Goal: Task Accomplishment & Management: Manage account settings

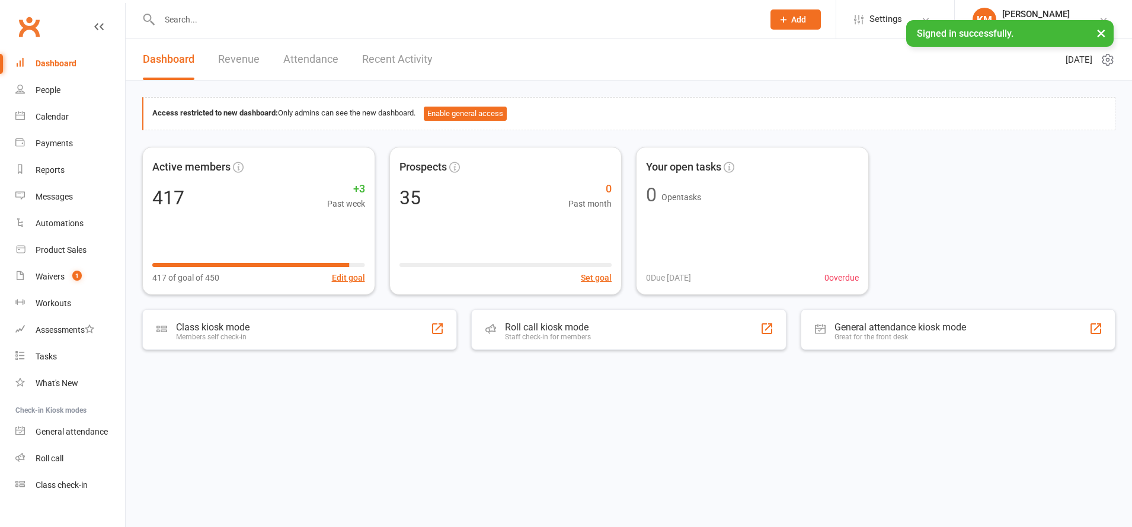
click at [218, 24] on input "text" at bounding box center [455, 19] width 599 height 17
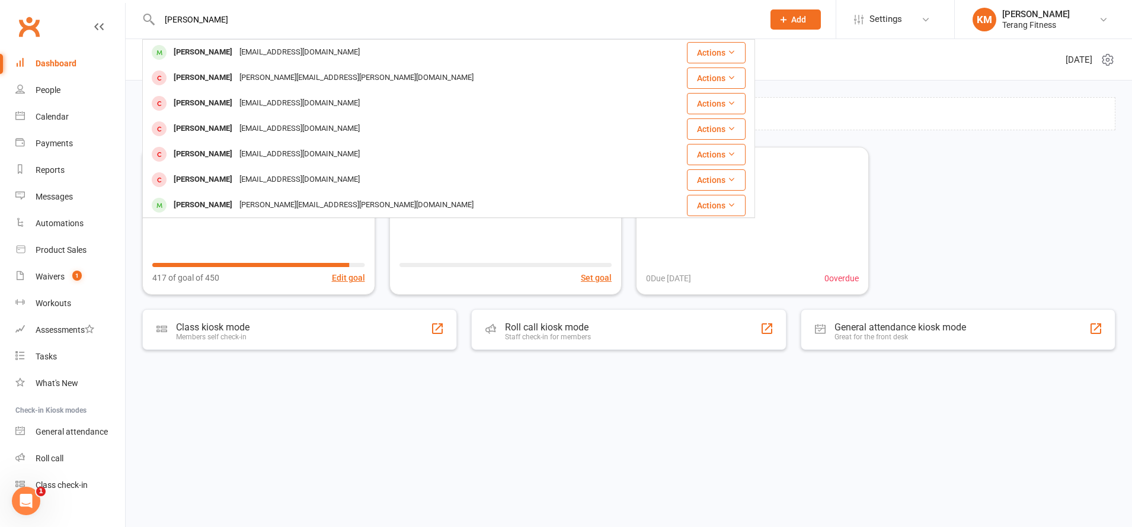
type input "[PERSON_NAME]"
click at [824, 110] on div "Access restricted to new dashboard: Only admins can see the new dashboard. Enab…" at bounding box center [628, 114] width 953 height 14
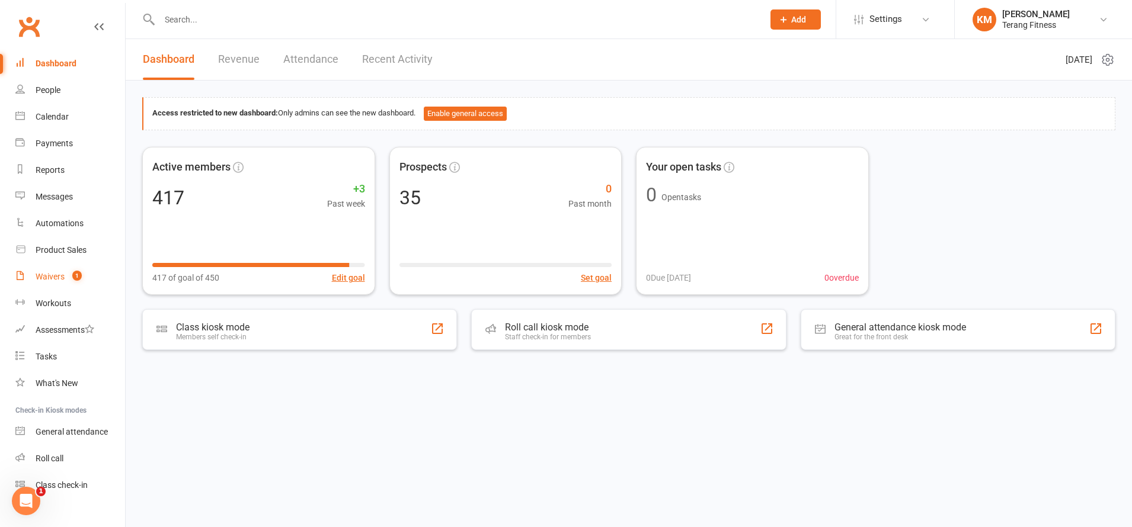
click at [56, 273] on div "Waivers" at bounding box center [50, 276] width 29 height 9
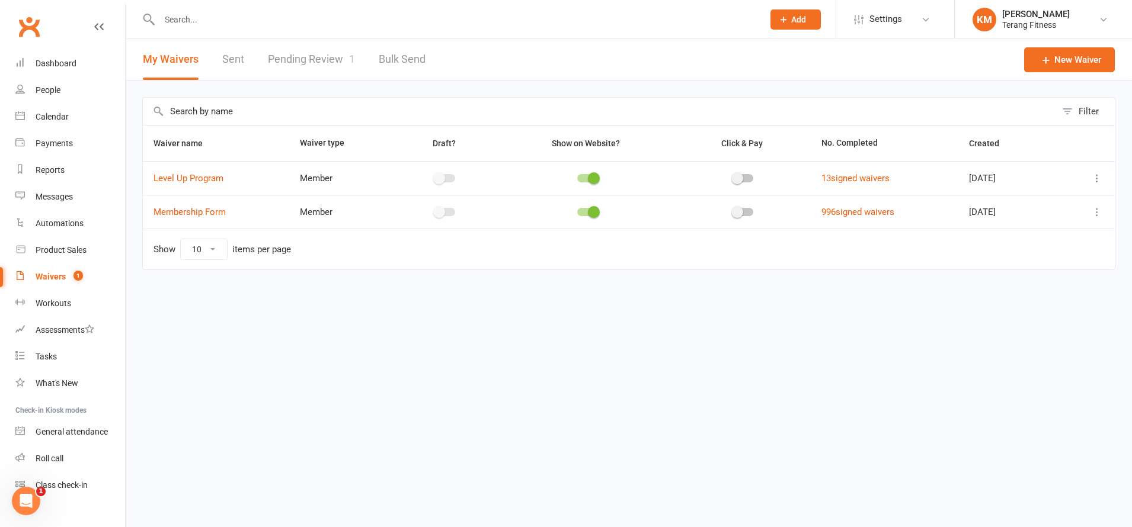
click at [230, 20] on input "text" at bounding box center [455, 19] width 599 height 17
type input "c"
click at [60, 278] on div "Waivers" at bounding box center [51, 276] width 30 height 9
click at [321, 58] on link "Pending Review 1" at bounding box center [311, 59] width 87 height 41
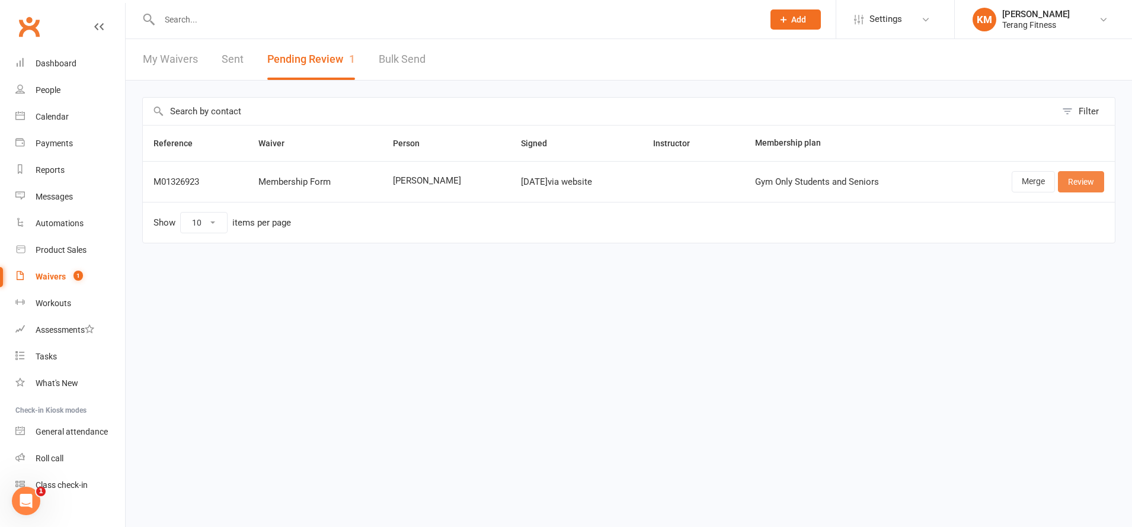
click at [1081, 178] on link "Review" at bounding box center [1081, 181] width 46 height 21
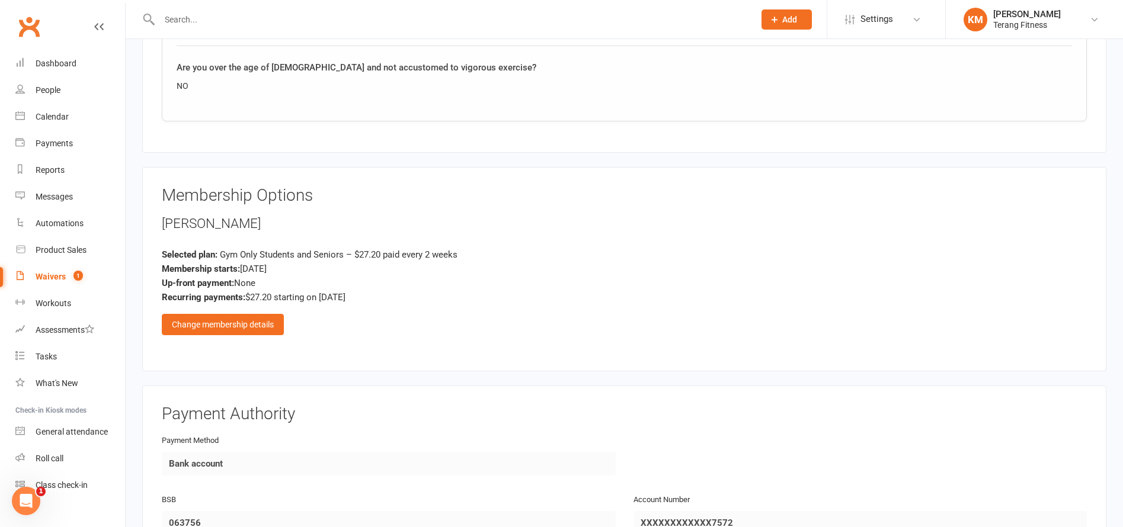
scroll to position [1363, 0]
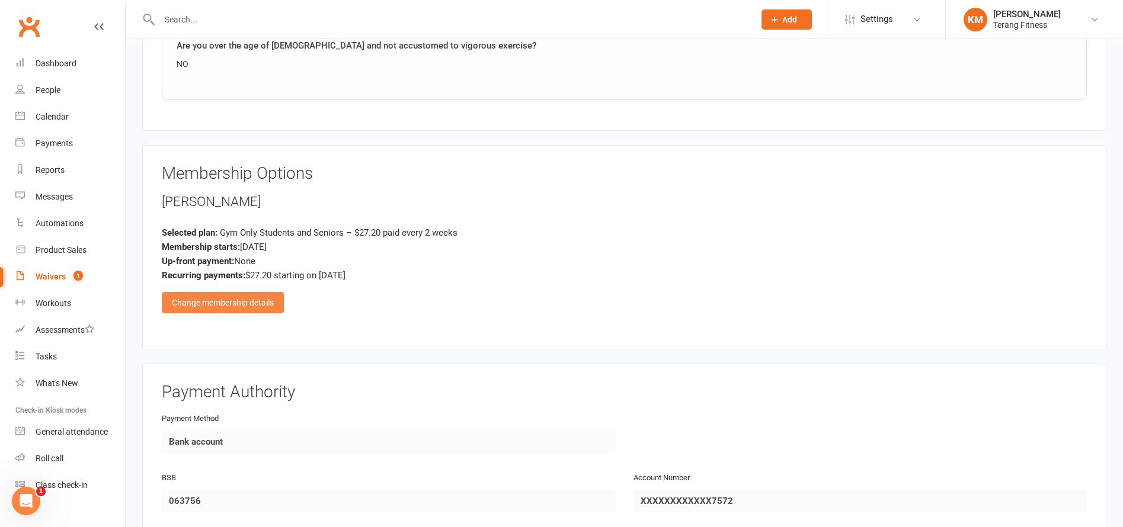
click at [258, 300] on div "Change membership details" at bounding box center [223, 302] width 122 height 21
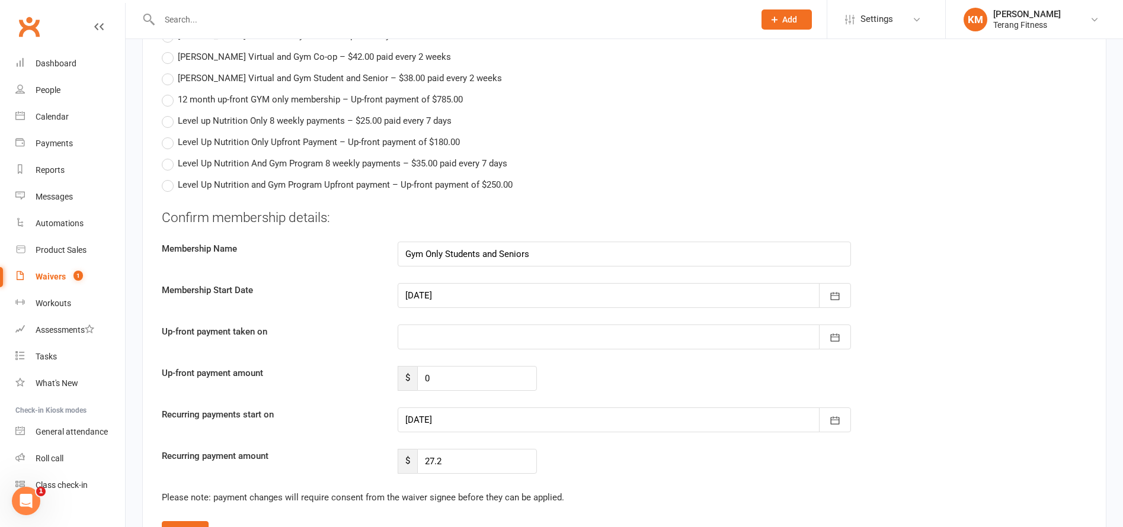
scroll to position [2015, 0]
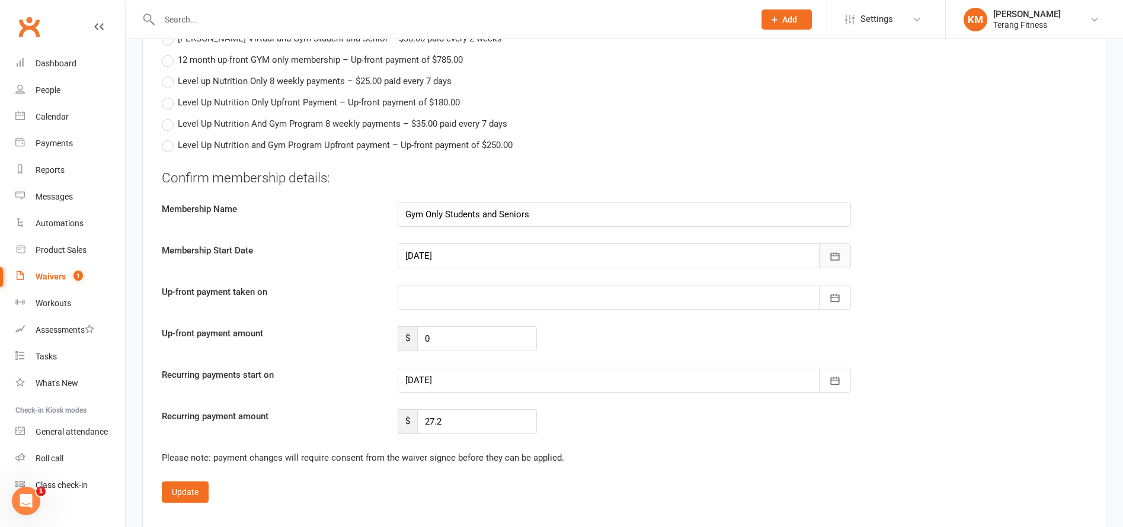
click at [835, 252] on icon "button" at bounding box center [835, 257] width 12 height 12
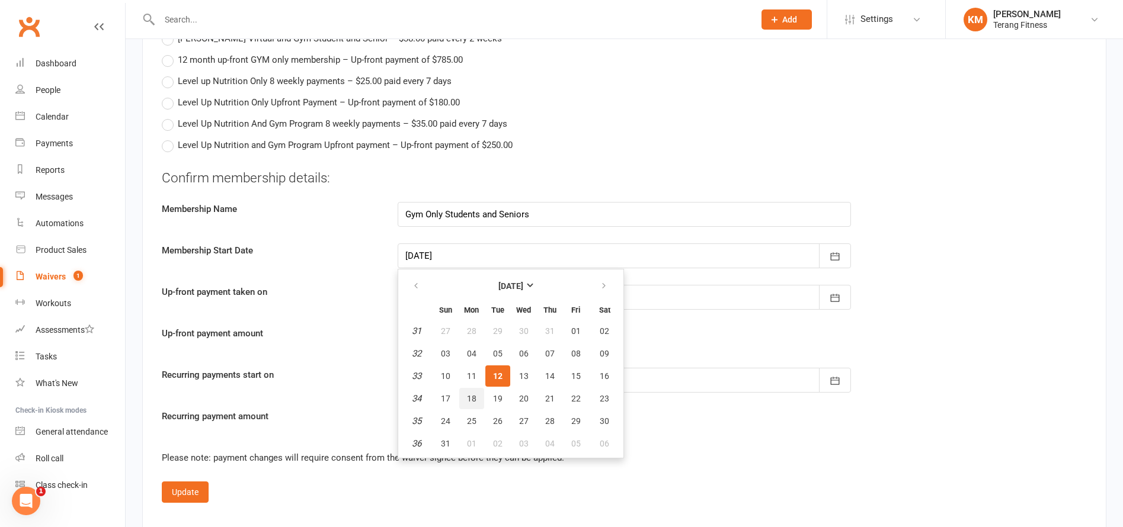
click at [471, 399] on span "18" at bounding box center [471, 398] width 9 height 9
type input "[DATE]"
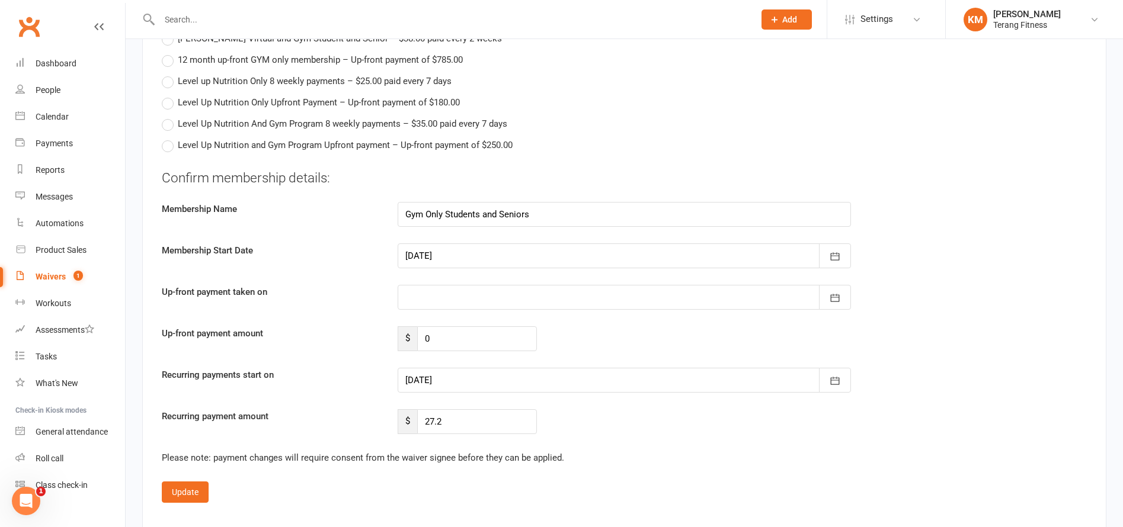
type input "[DATE]"
click at [176, 492] on button "Update" at bounding box center [185, 492] width 47 height 21
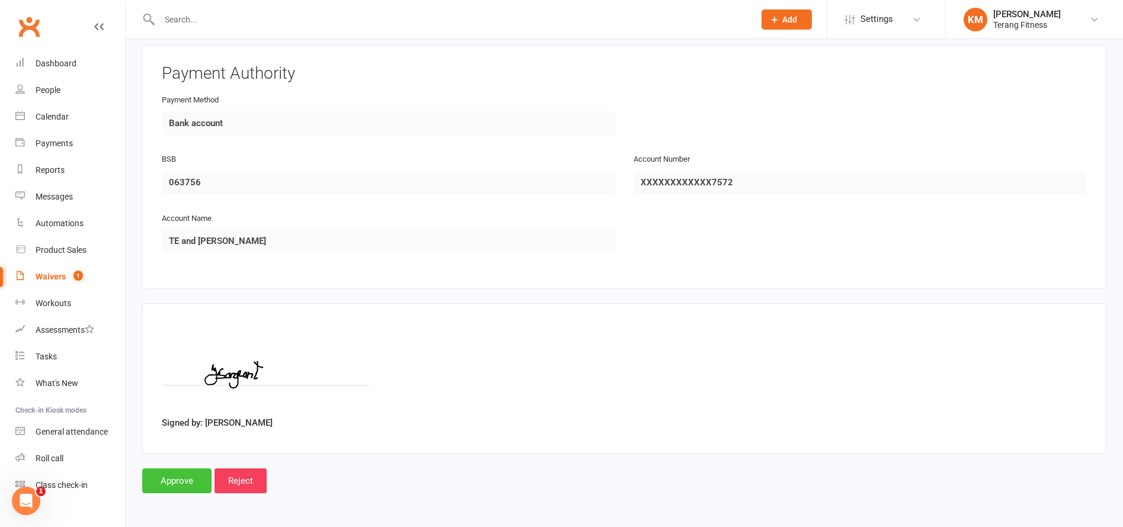
click at [183, 478] on input "Approve" at bounding box center [176, 481] width 69 height 25
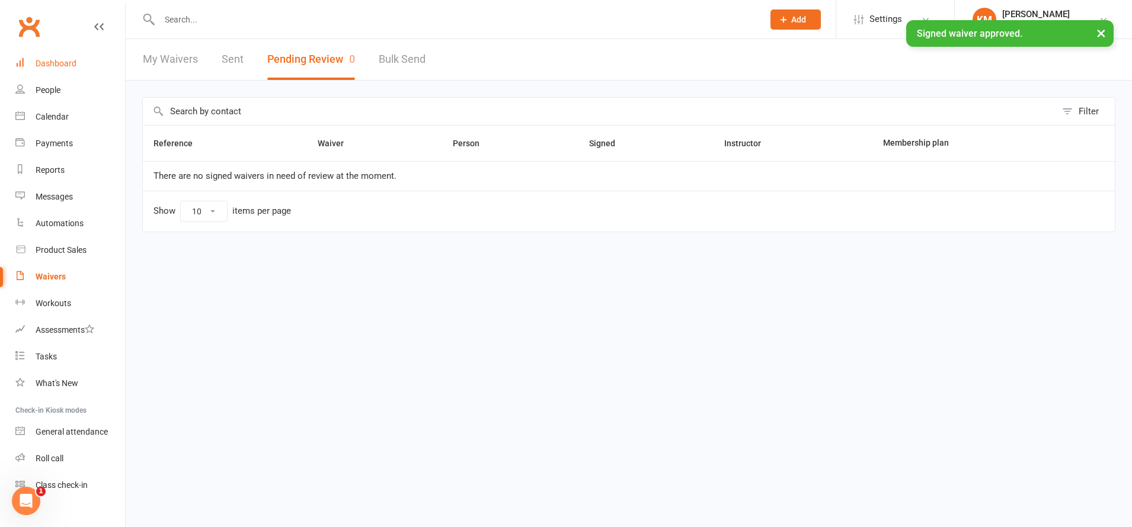
click at [57, 68] on div "Dashboard" at bounding box center [56, 63] width 41 height 9
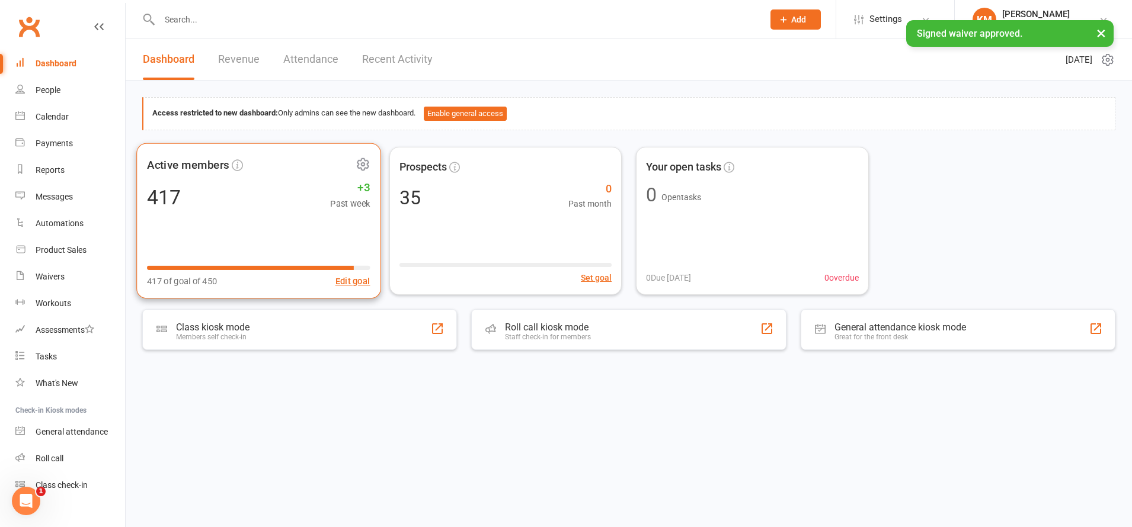
click at [215, 206] on div "417 +3 Past week" at bounding box center [258, 197] width 223 height 27
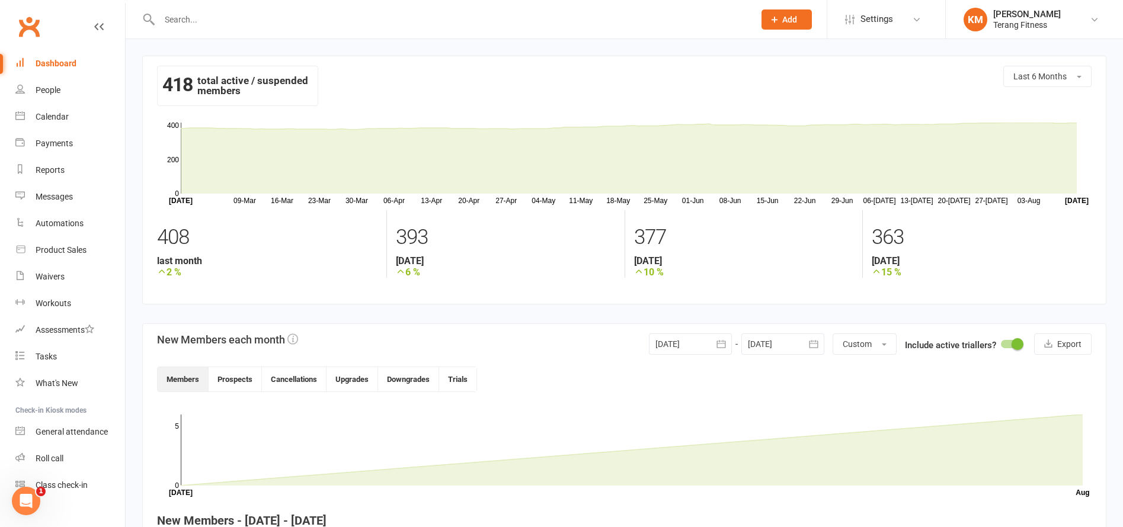
click at [191, 14] on input "text" at bounding box center [451, 19] width 590 height 17
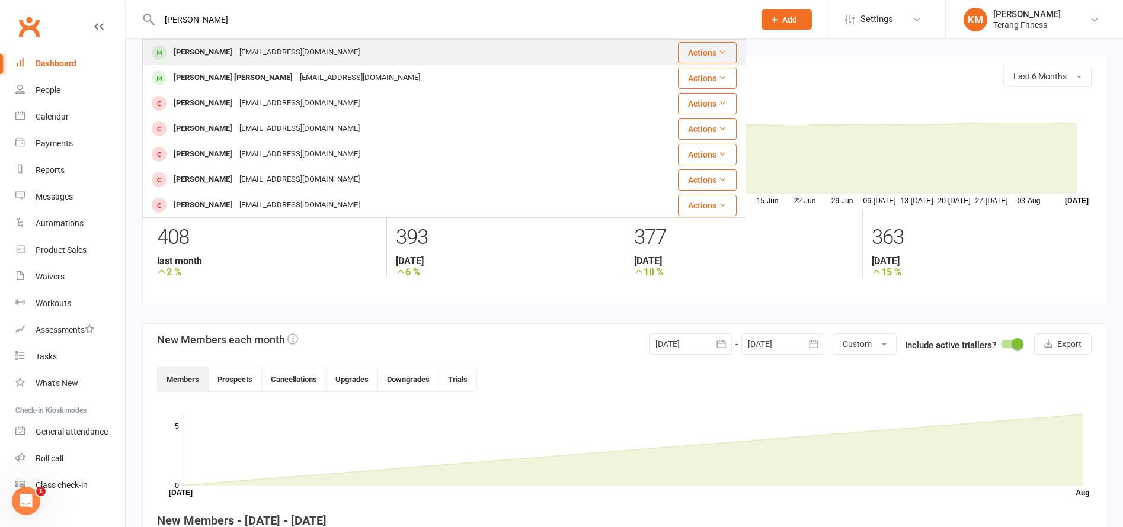
type input "[PERSON_NAME]"
click at [243, 51] on div "[EMAIL_ADDRESS][DOMAIN_NAME]" at bounding box center [299, 52] width 127 height 17
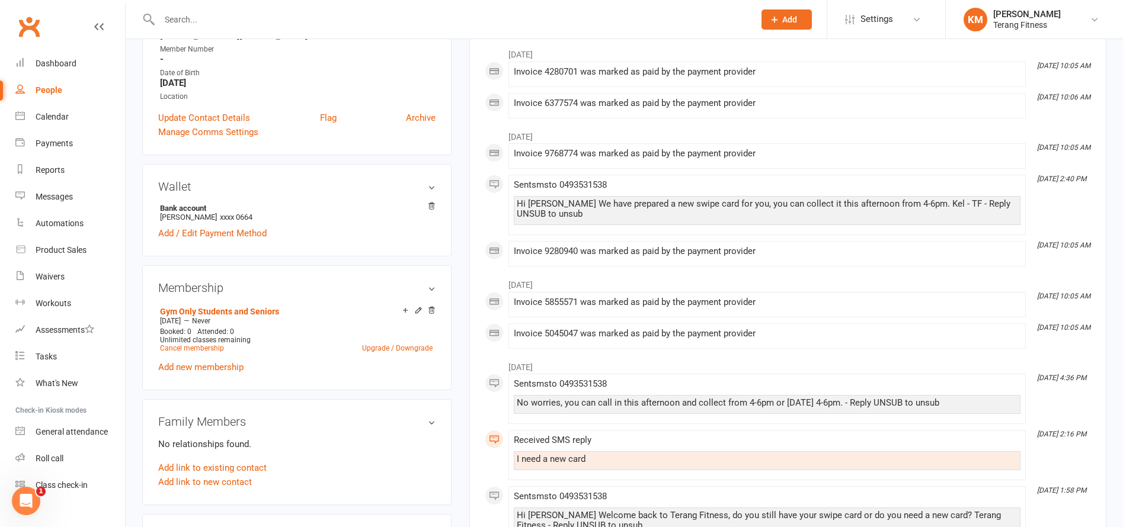
scroll to position [237, 0]
click at [222, 344] on link "Cancel membership" at bounding box center [192, 346] width 64 height 8
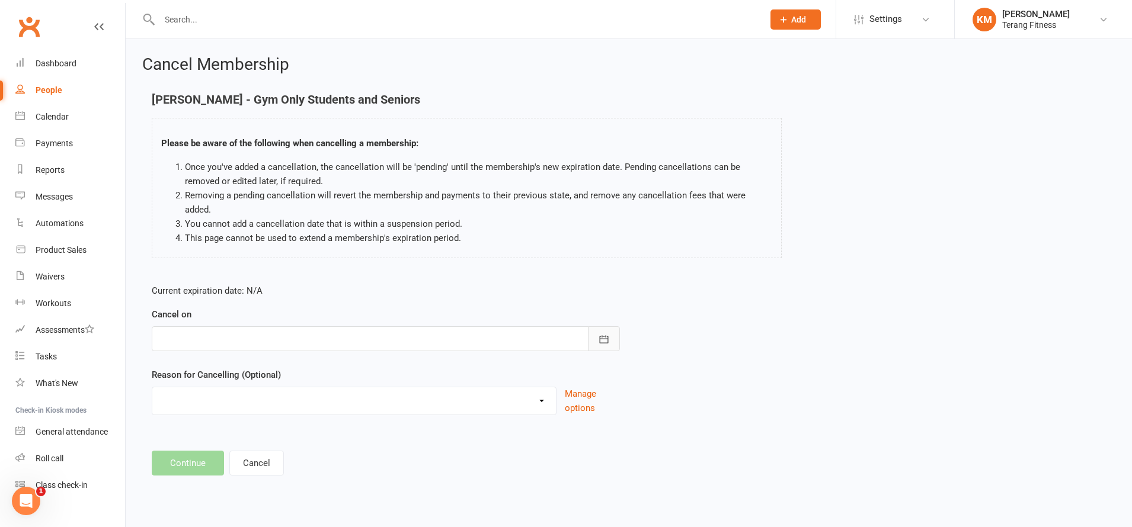
click at [606, 326] on button "button" at bounding box center [604, 338] width 32 height 25
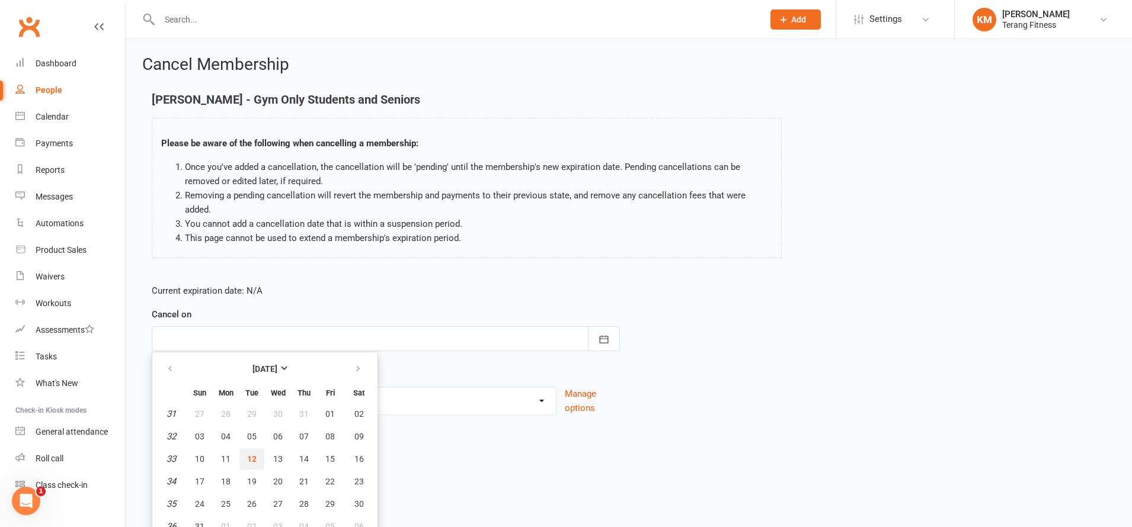
click at [257, 449] on button "12" at bounding box center [251, 459] width 25 height 21
type input "[DATE]"
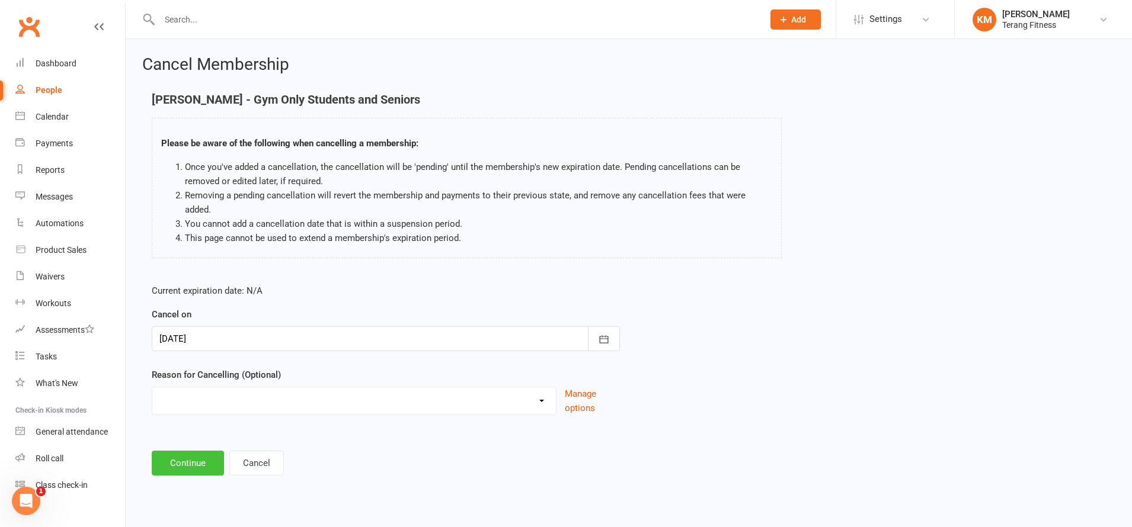
click at [210, 451] on button "Continue" at bounding box center [188, 463] width 72 height 25
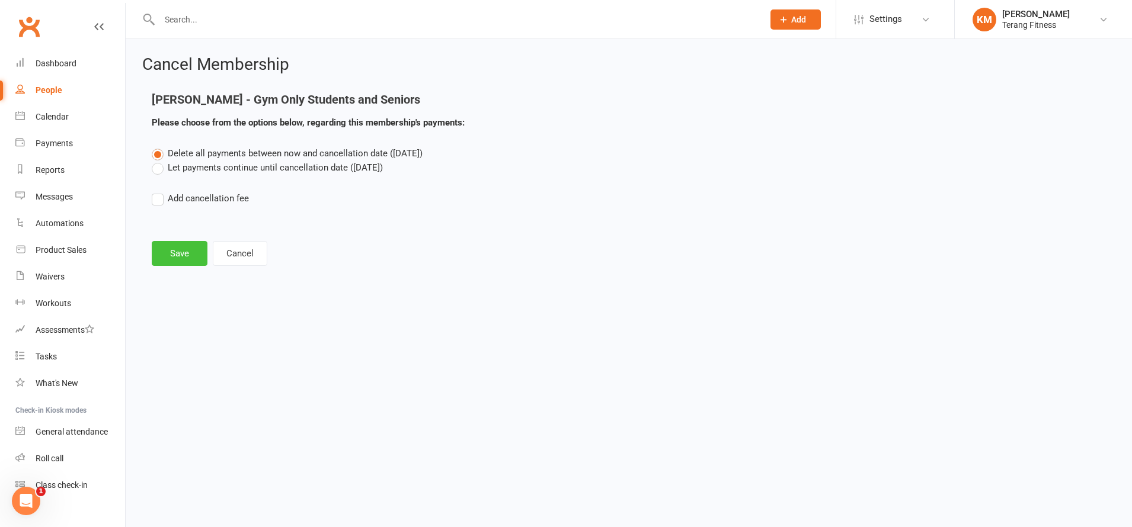
click at [171, 252] on button "Save" at bounding box center [180, 253] width 56 height 25
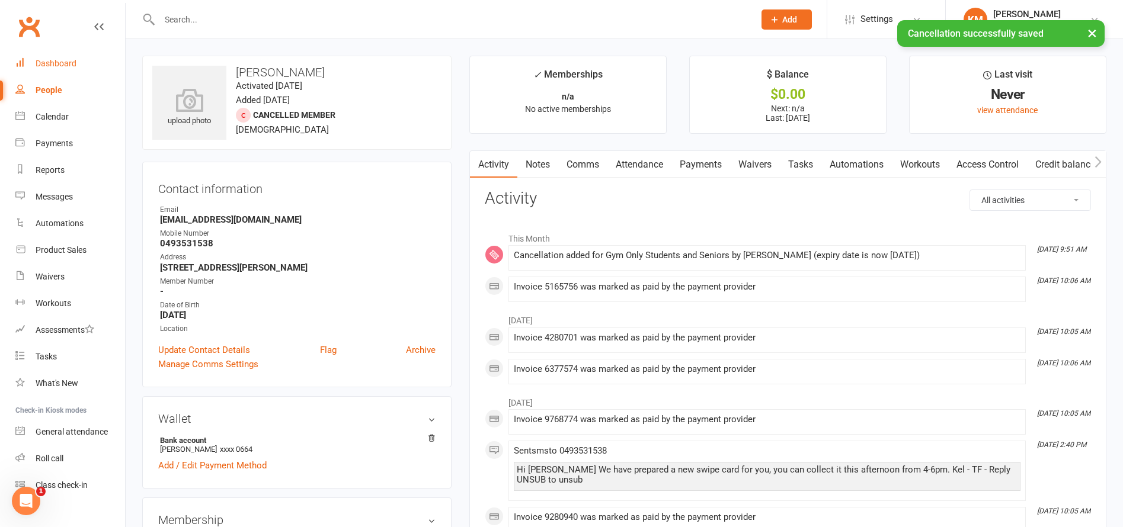
click at [43, 60] on div "Dashboard" at bounding box center [56, 63] width 41 height 9
